Goal: Complete application form: Complete application form

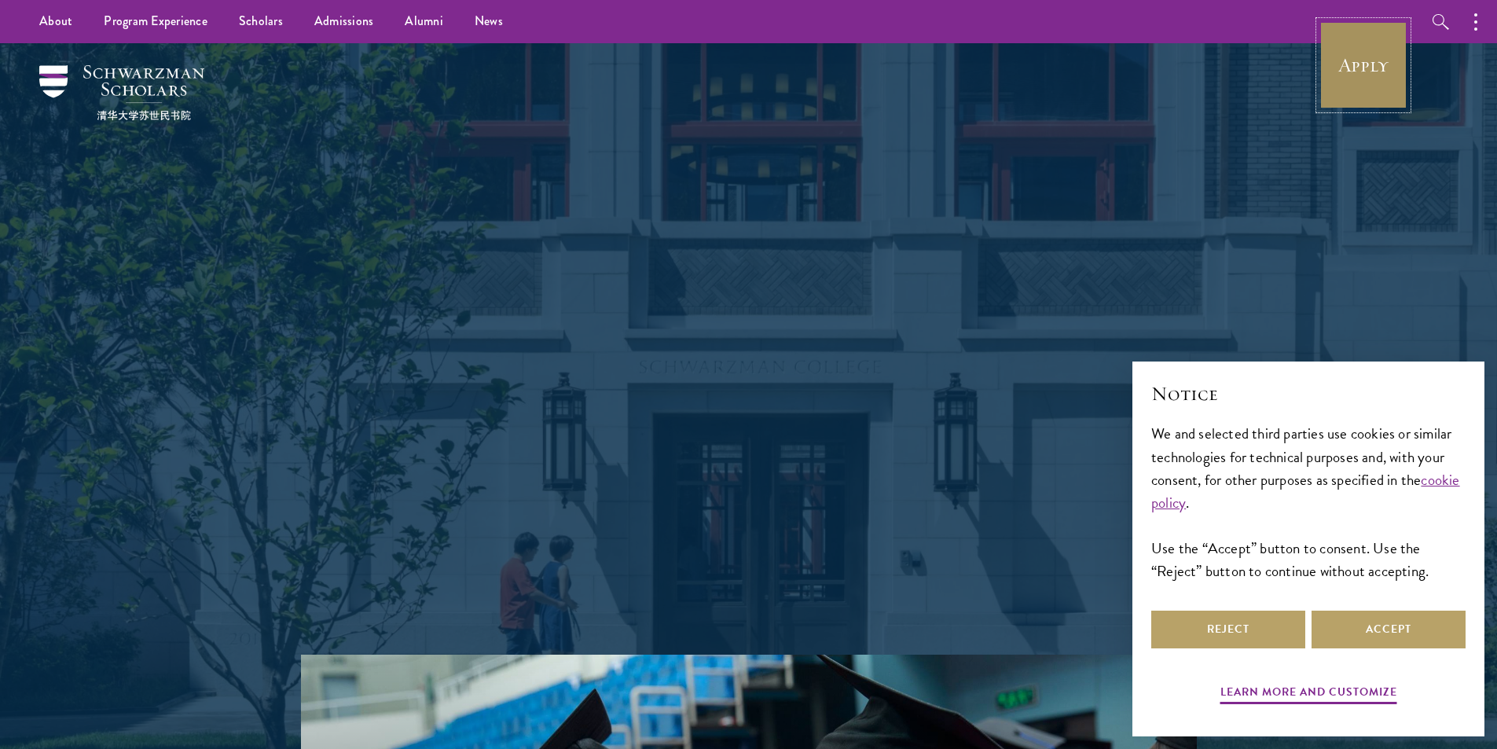
click at [1360, 59] on link "Apply" at bounding box center [1363, 65] width 88 height 88
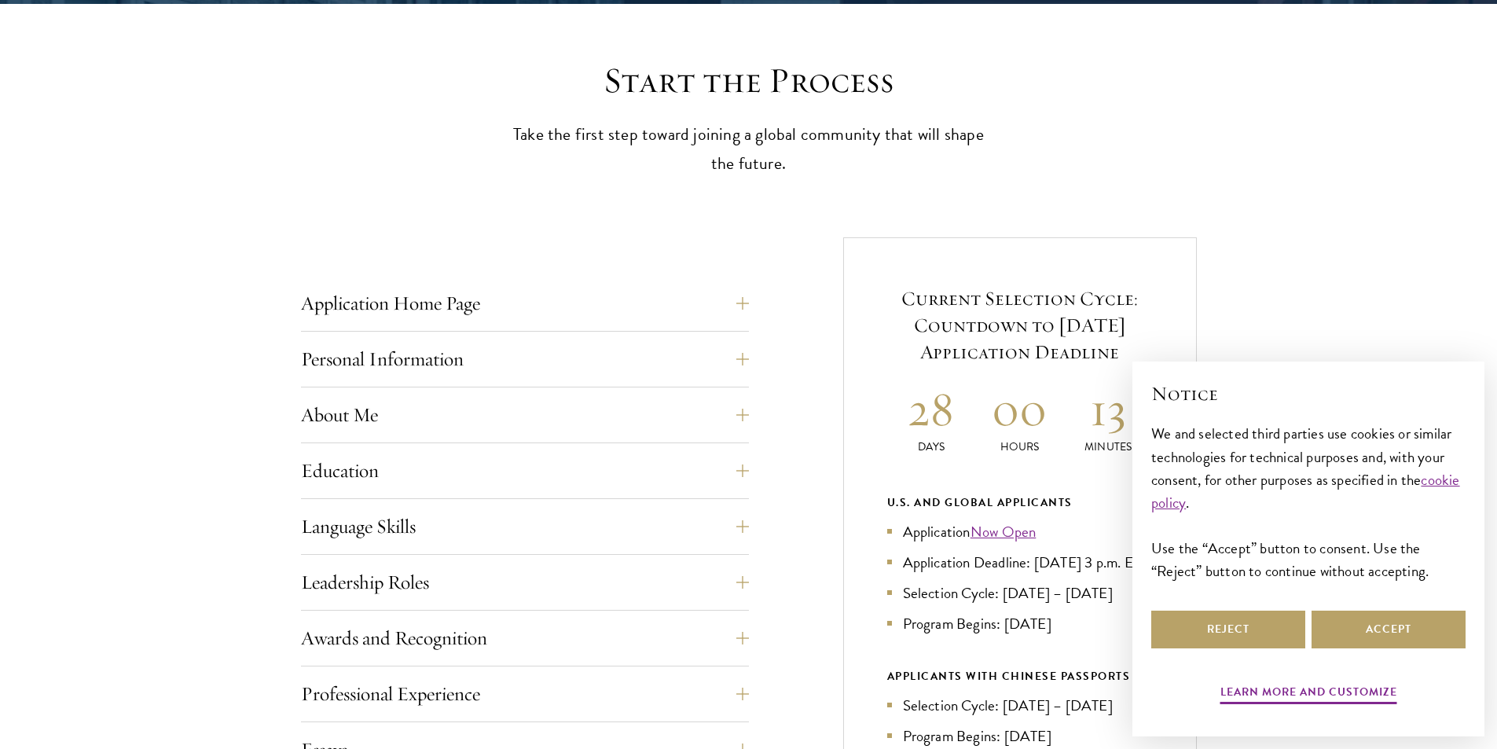
scroll to position [471, 0]
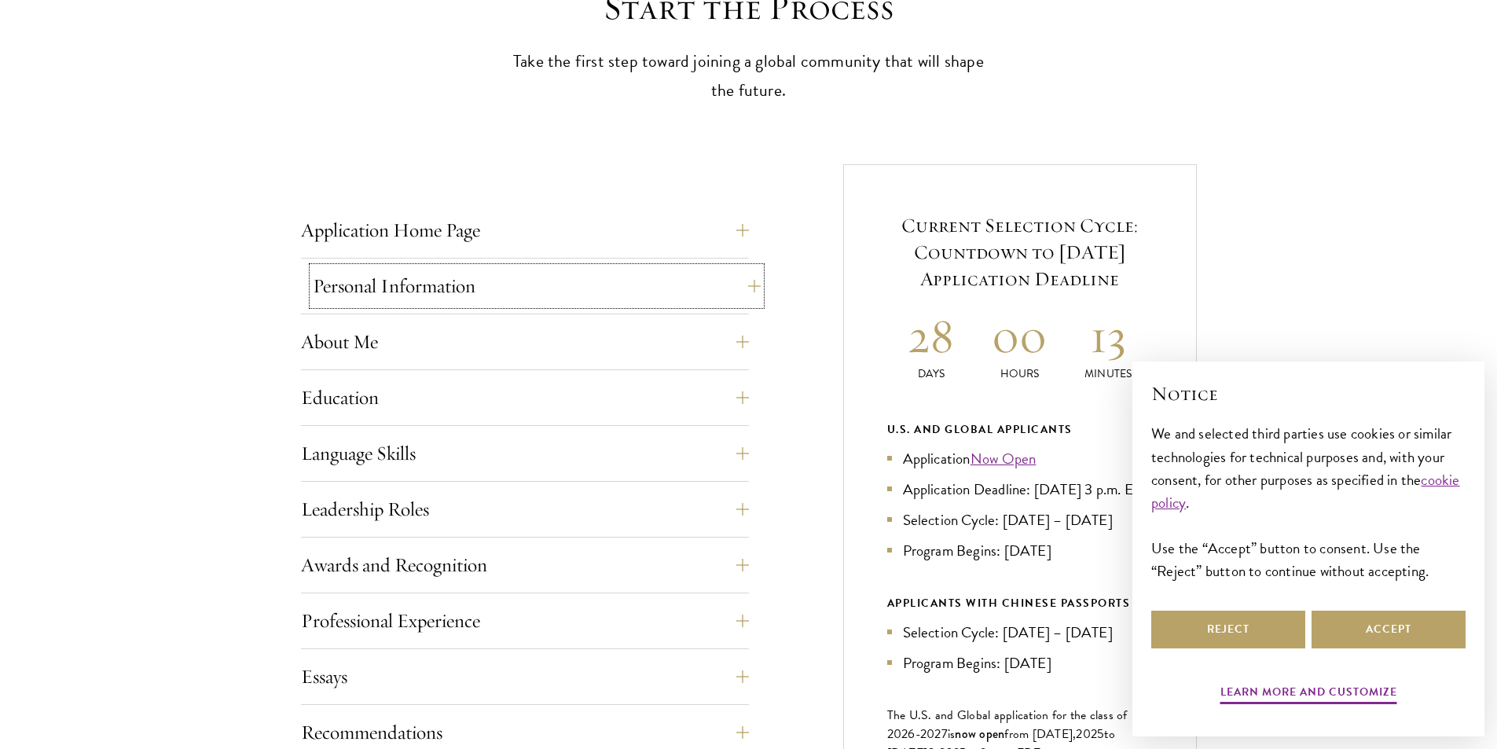
click at [706, 281] on button "Personal Information" at bounding box center [537, 286] width 448 height 38
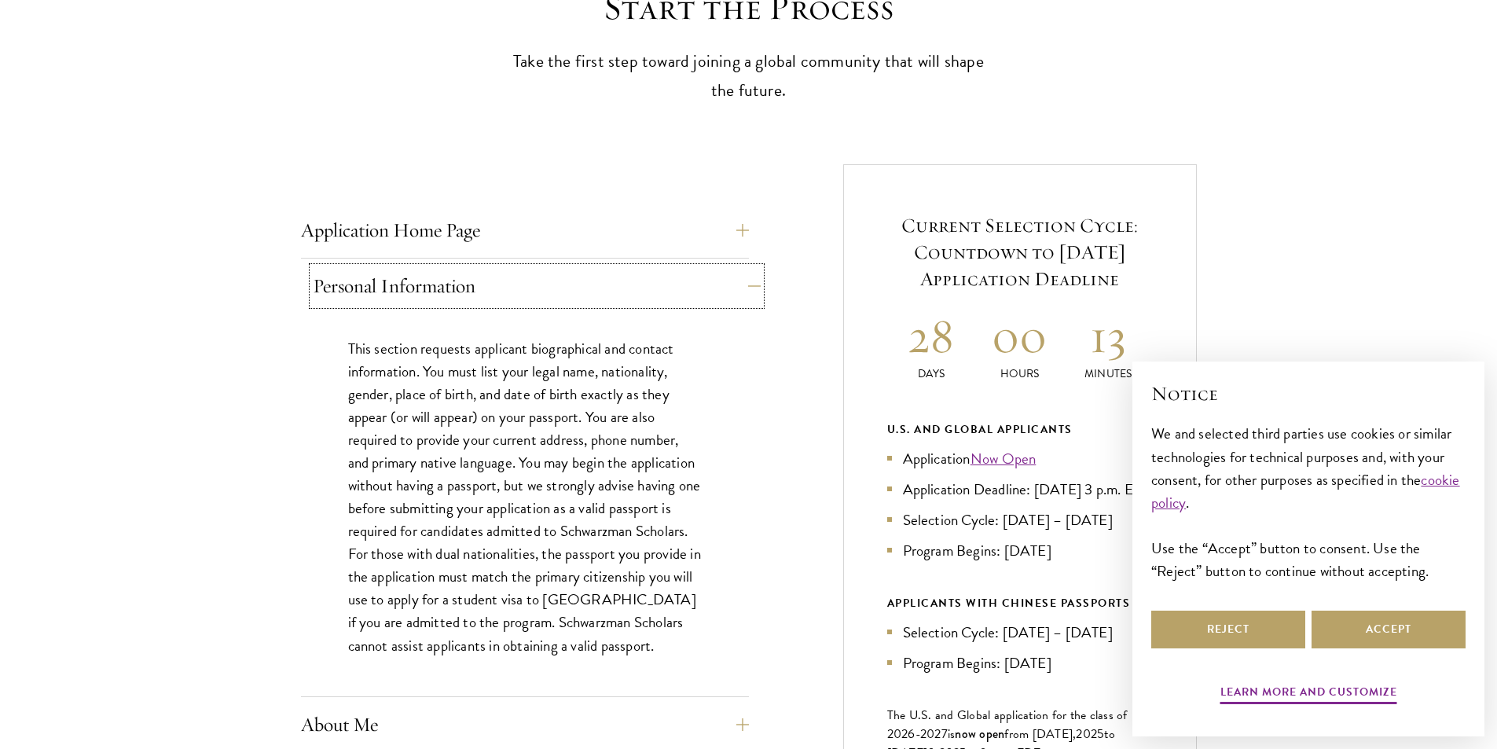
click at [706, 281] on button "Personal Information" at bounding box center [537, 286] width 448 height 38
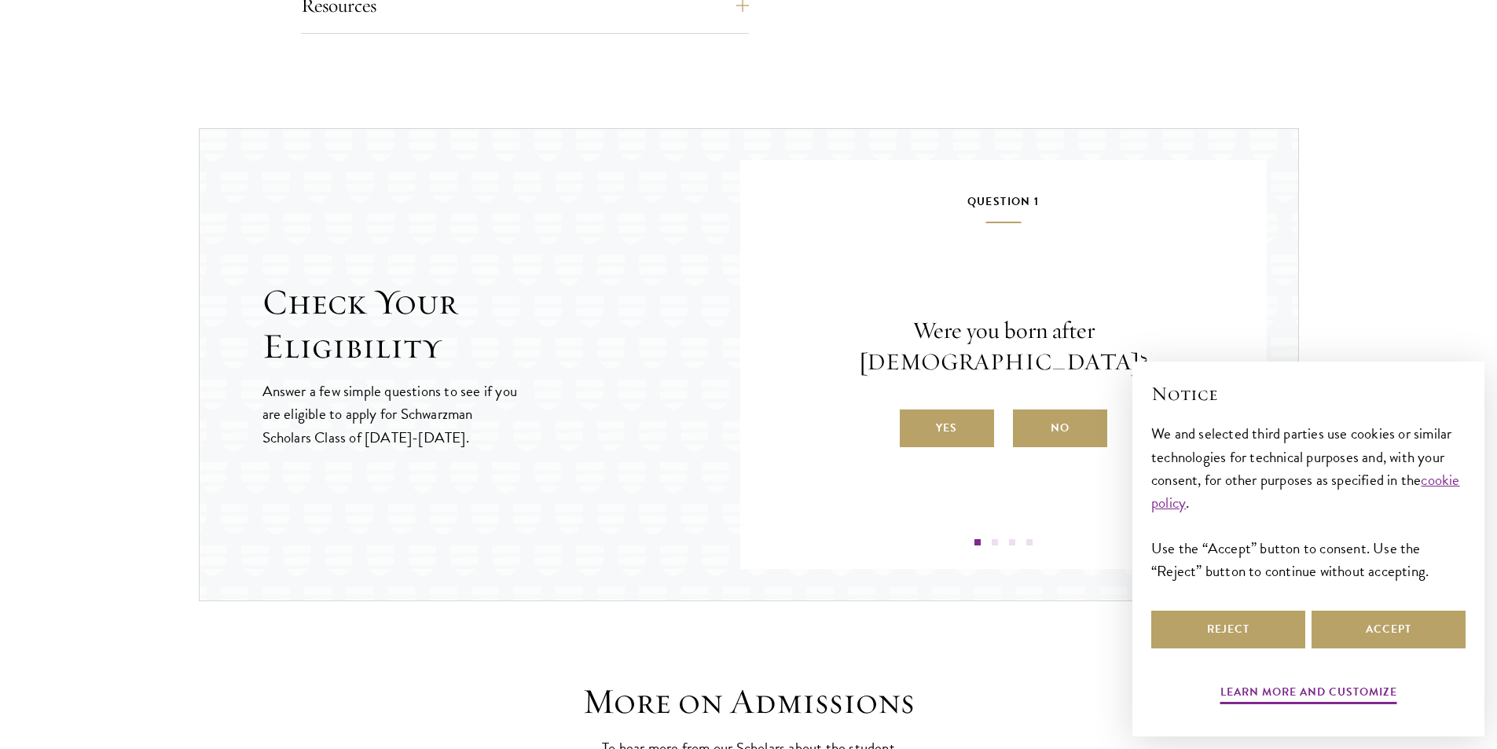
scroll to position [1571, 0]
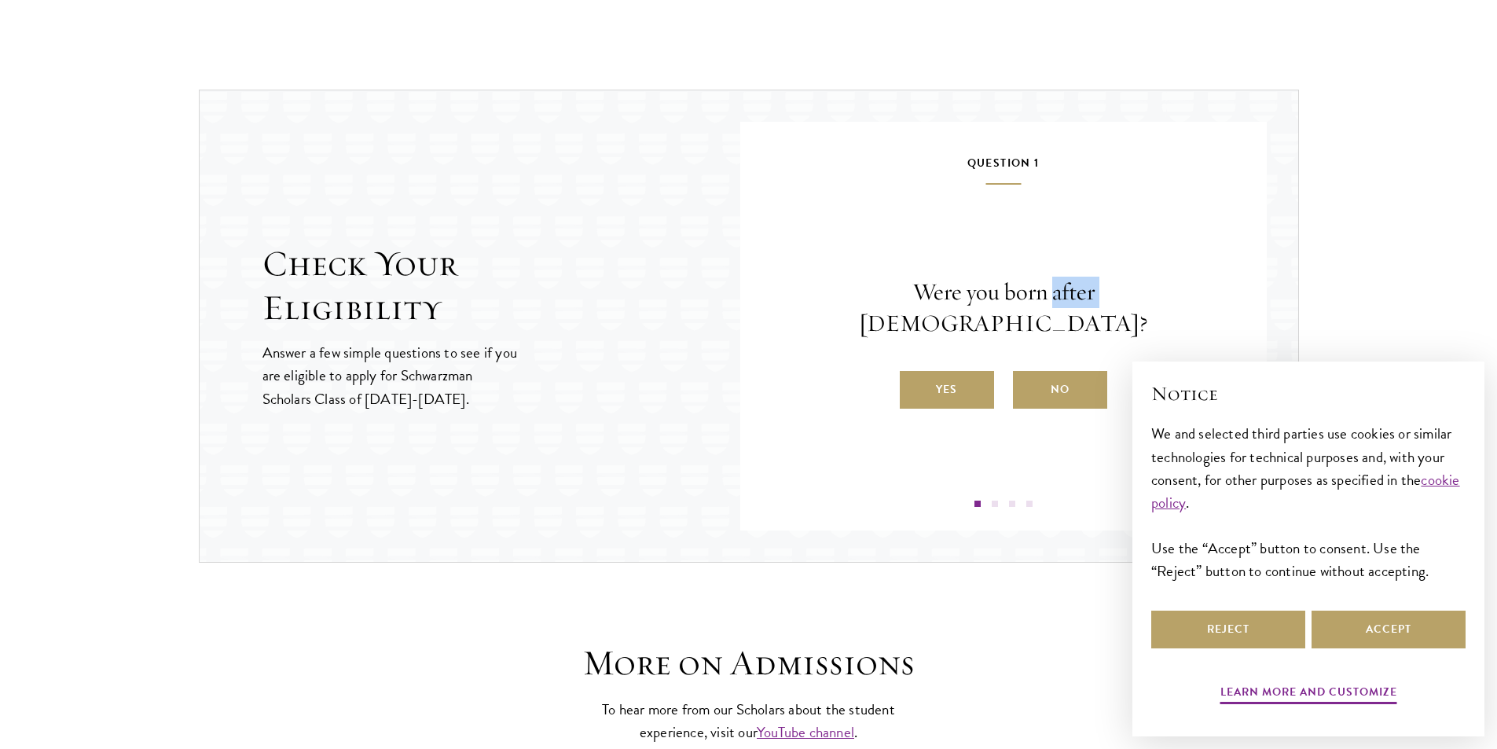
drag, startPoint x: 1025, startPoint y: 309, endPoint x: 984, endPoint y: 310, distance: 40.9
click at [984, 310] on p "Were you born after [DEMOGRAPHIC_DATA]?" at bounding box center [1003, 308] width 432 height 63
click at [1052, 371] on label "No" at bounding box center [1060, 390] width 94 height 38
click at [1027, 372] on input "No" at bounding box center [1020, 379] width 14 height 14
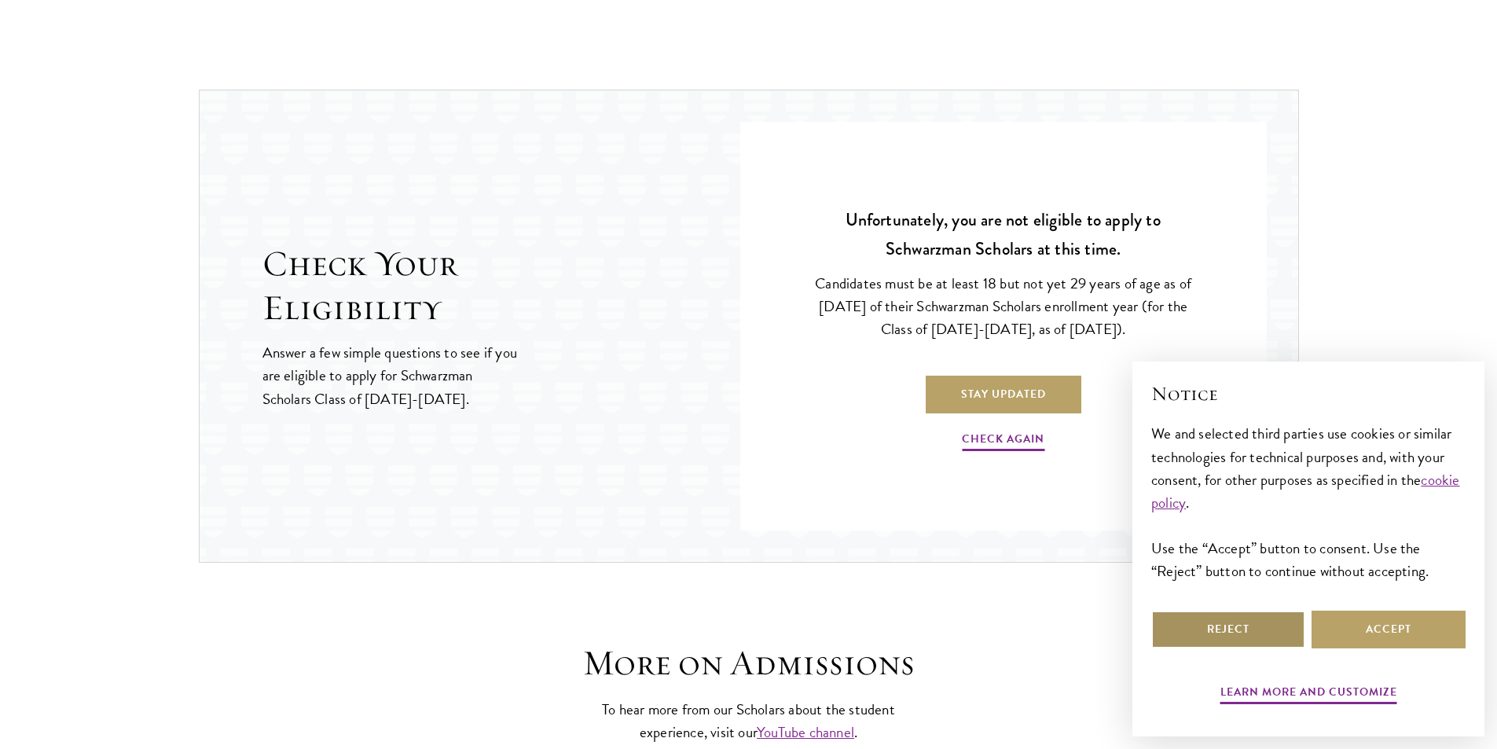
click at [1260, 629] on button "Reject" at bounding box center [1228, 630] width 154 height 38
